Goal: Go to known website: Access a specific website the user already knows

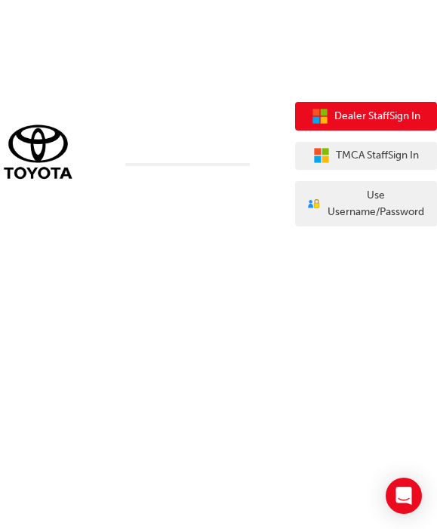
click at [357, 116] on span "Dealer Staff Sign In" at bounding box center [378, 116] width 86 height 17
